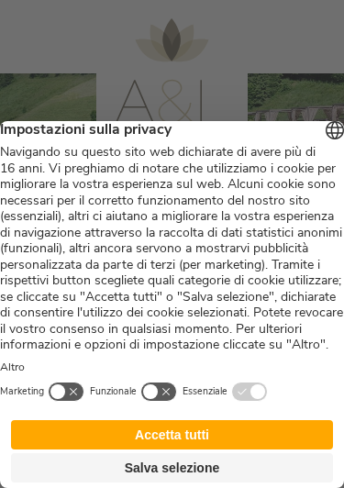
click at [217, 435] on button "Accetta tutti" at bounding box center [172, 434] width 322 height 29
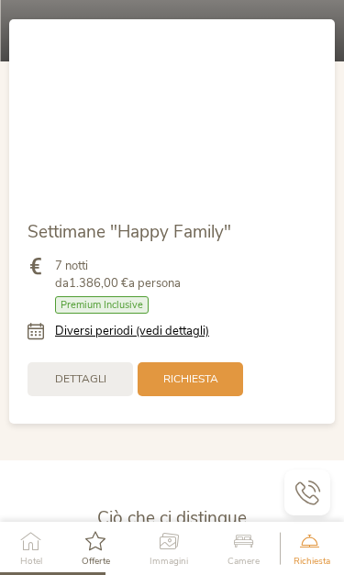
scroll to position [1702, 0]
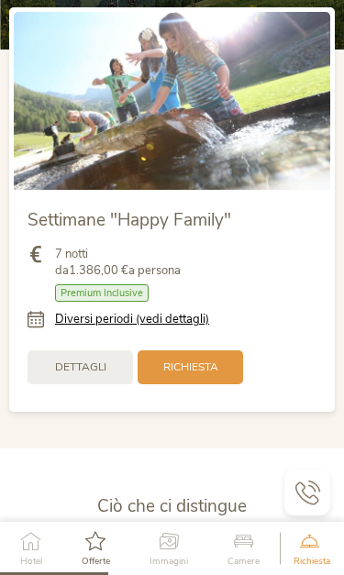
click at [227, 356] on div "Richiesta" at bounding box center [191, 368] width 106 height 34
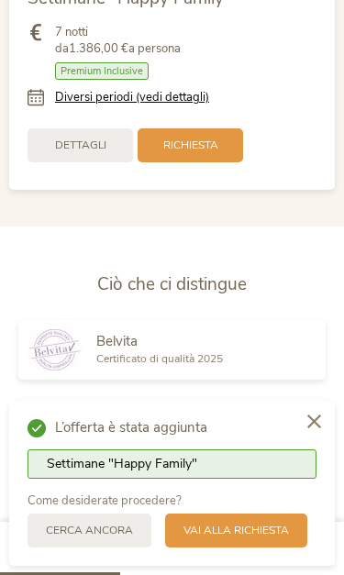
scroll to position [1925, 0]
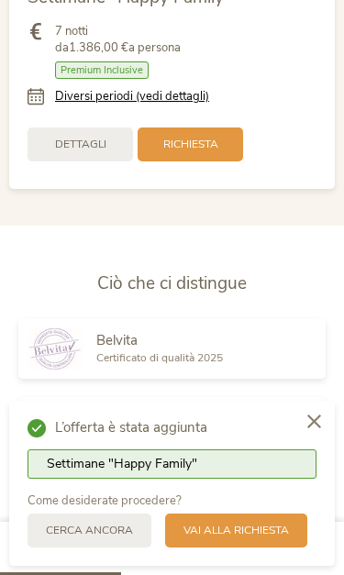
click at [316, 418] on icon at bounding box center [314, 422] width 14 height 14
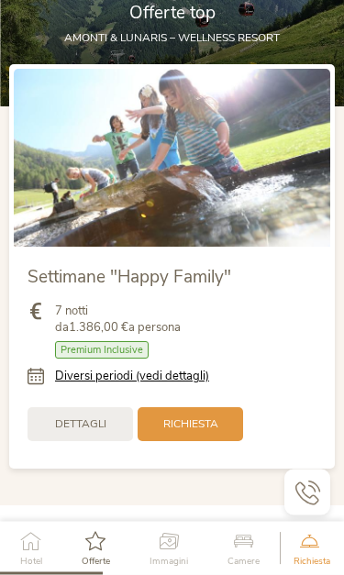
scroll to position [1645, 0]
click at [204, 417] on span "Richiesta" at bounding box center [190, 425] width 55 height 16
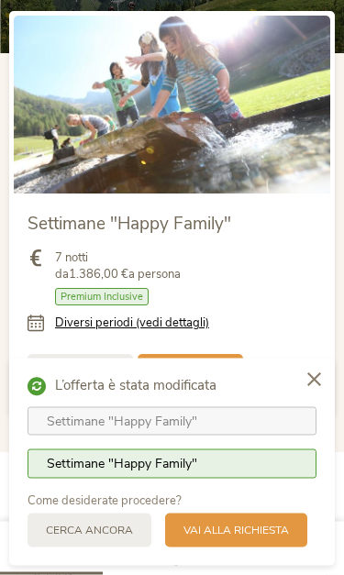
scroll to position [1725, 0]
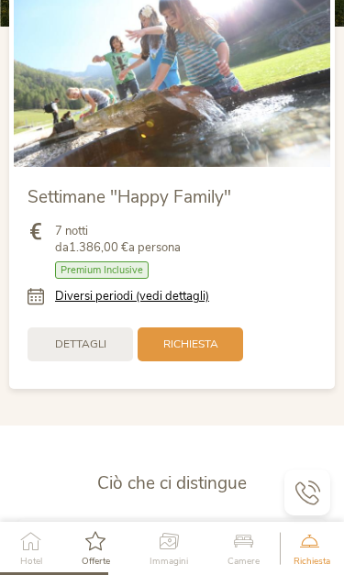
click at [84, 337] on span "Dettagli" at bounding box center [80, 345] width 51 height 16
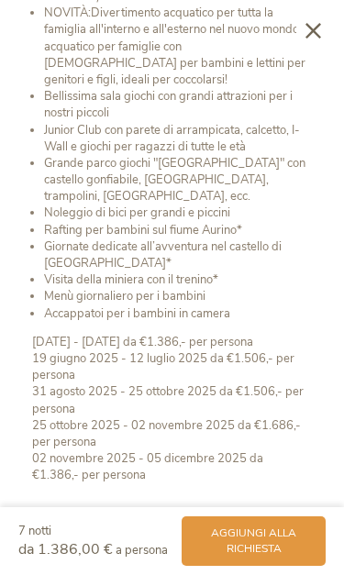
scroll to position [692, 0]
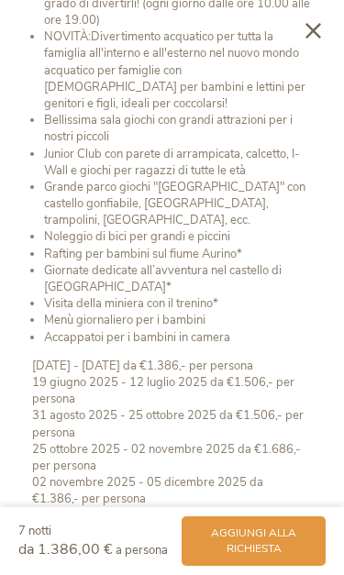
click at [270, 487] on span "aggiungi alla richiesta" at bounding box center [253, 541] width 107 height 31
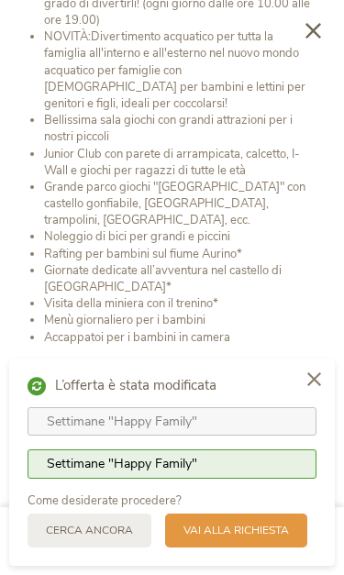
click at [278, 487] on span "Vai alla richiesta" at bounding box center [237, 531] width 106 height 16
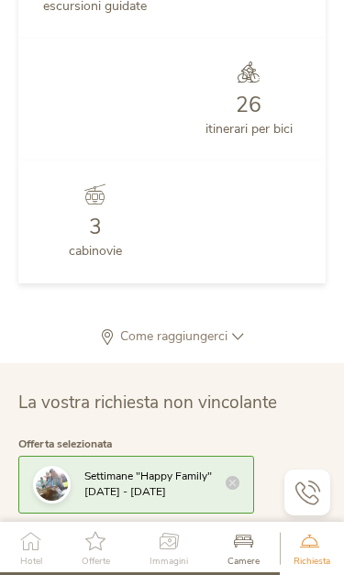
scroll to position [5021, 0]
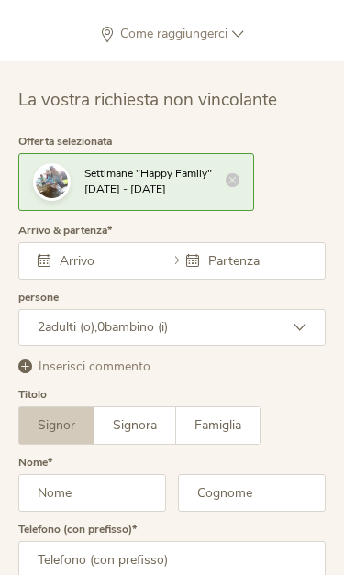
click at [104, 252] on input "text" at bounding box center [101, 260] width 92 height 17
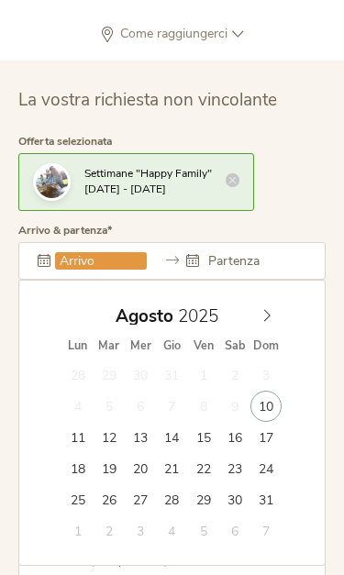
type input "16.08.2025"
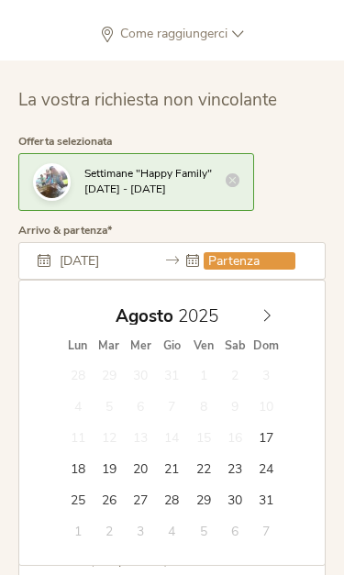
type input "23.08.2025"
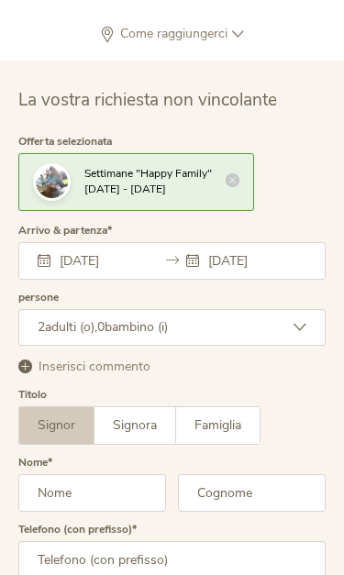
scroll to position [4968, 0]
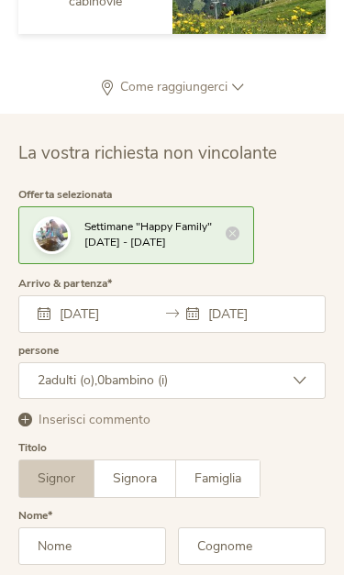
click at [304, 374] on icon at bounding box center [300, 380] width 13 height 13
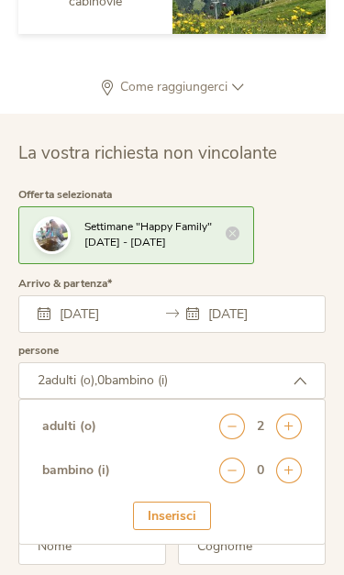
click at [290, 414] on icon at bounding box center [289, 427] width 26 height 26
click at [180, 487] on div "Inserisci" at bounding box center [172, 516] width 78 height 29
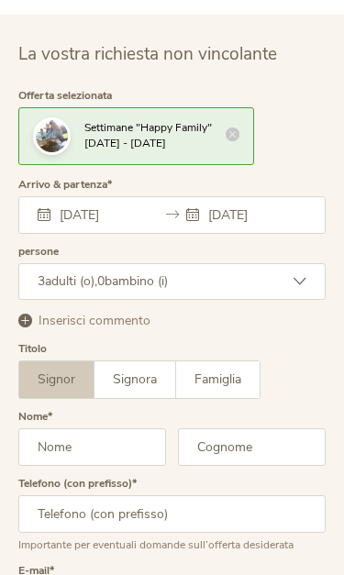
scroll to position [5068, 0]
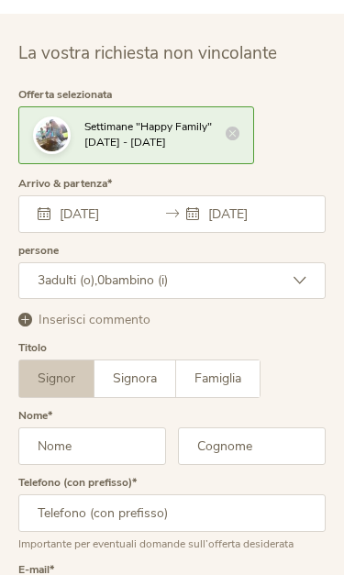
click at [71, 428] on input "text" at bounding box center [92, 447] width 148 height 38
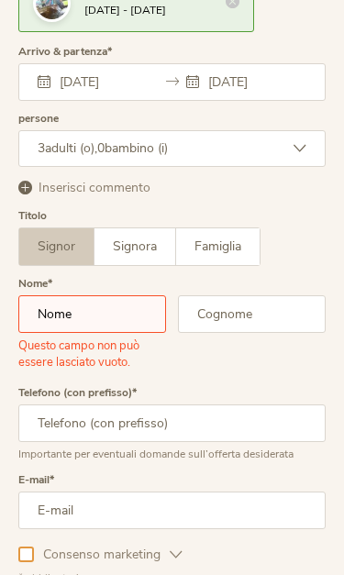
type input "nucciluca73@gmail.com"
type input "Nucci"
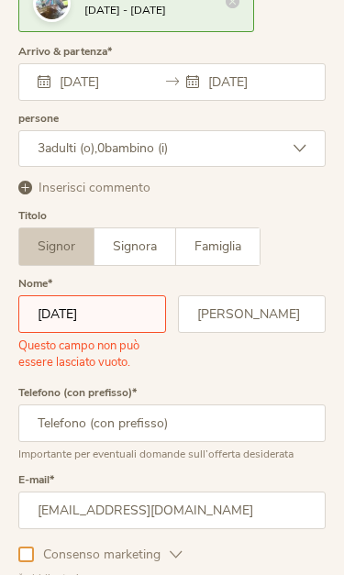
click at [98, 295] on input "Natale" at bounding box center [92, 314] width 148 height 38
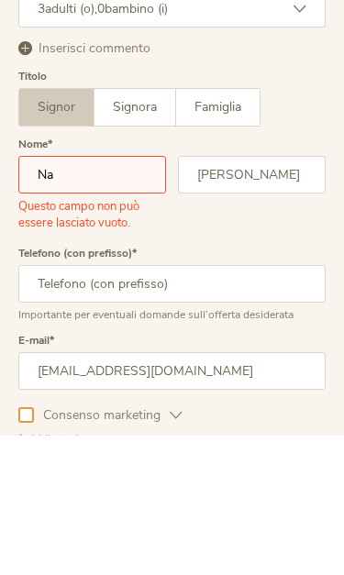
type input "N"
type input "Natale"
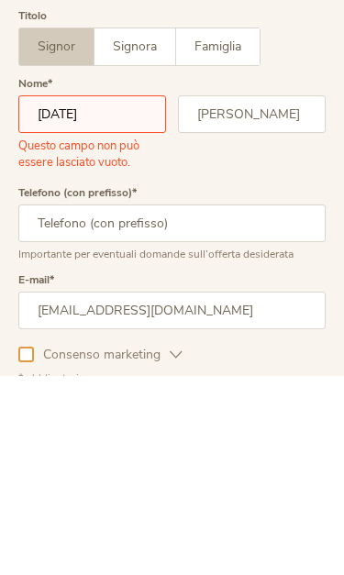
click at [55, 405] on input "text" at bounding box center [171, 424] width 307 height 38
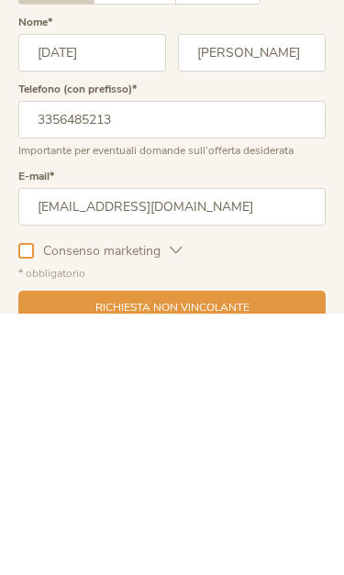
type input "3356485213"
click at [29, 487] on div at bounding box center [26, 513] width 16 height 16
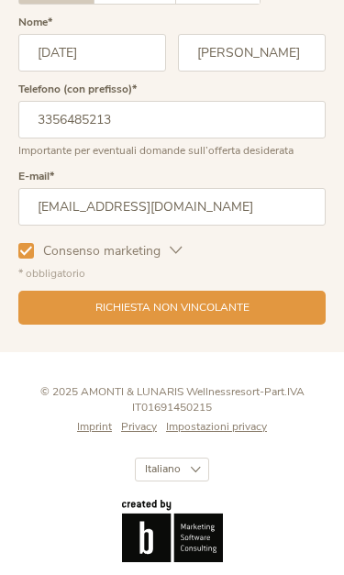
click at [223, 300] on span "Richiesta non vincolante" at bounding box center [172, 308] width 154 height 16
